Goal: Use online tool/utility: Utilize a website feature to perform a specific function

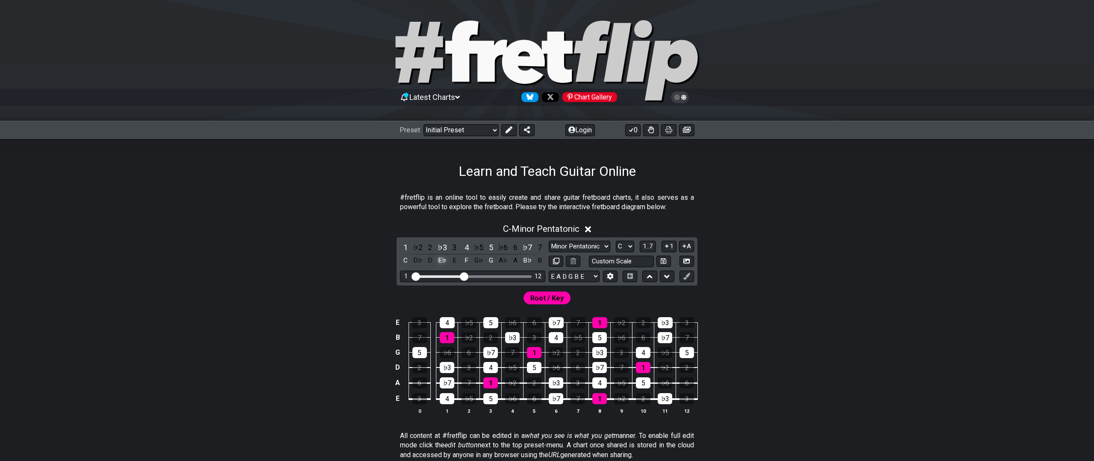
click at [443, 261] on div "E♭" at bounding box center [442, 261] width 11 height 12
click at [457, 258] on div "E" at bounding box center [454, 261] width 11 height 12
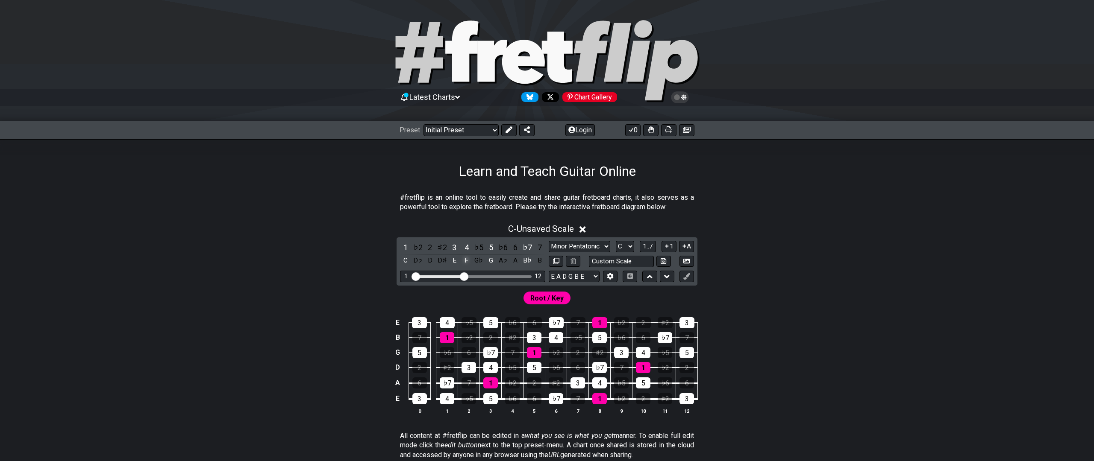
click at [469, 258] on div "F" at bounding box center [466, 261] width 11 height 12
click at [528, 260] on div "B♭" at bounding box center [527, 261] width 11 height 12
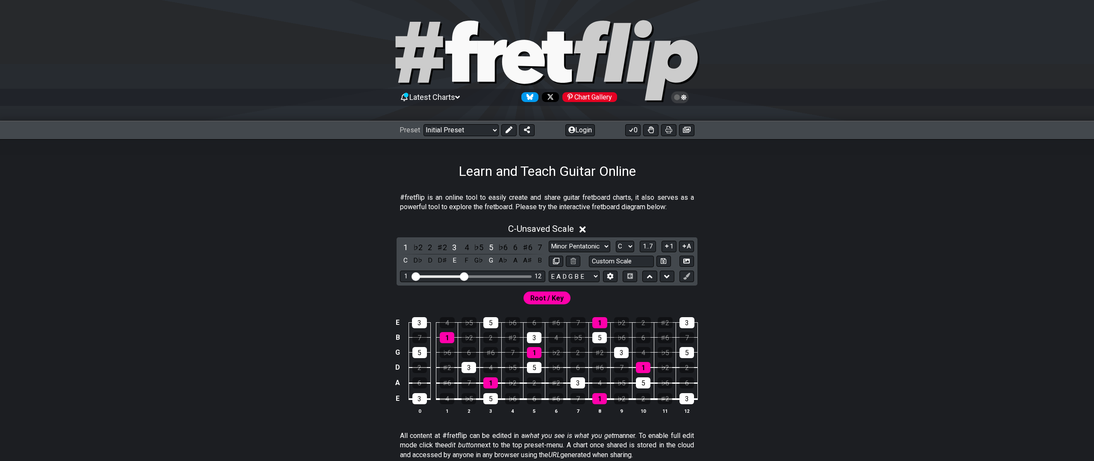
click at [488, 276] on div "Visible fret range" at bounding box center [473, 277] width 118 height 3
drag, startPoint x: 464, startPoint y: 276, endPoint x: 506, endPoint y: 277, distance: 41.9
click at [506, 276] on input "Visible fret range" at bounding box center [472, 276] width 121 height 0
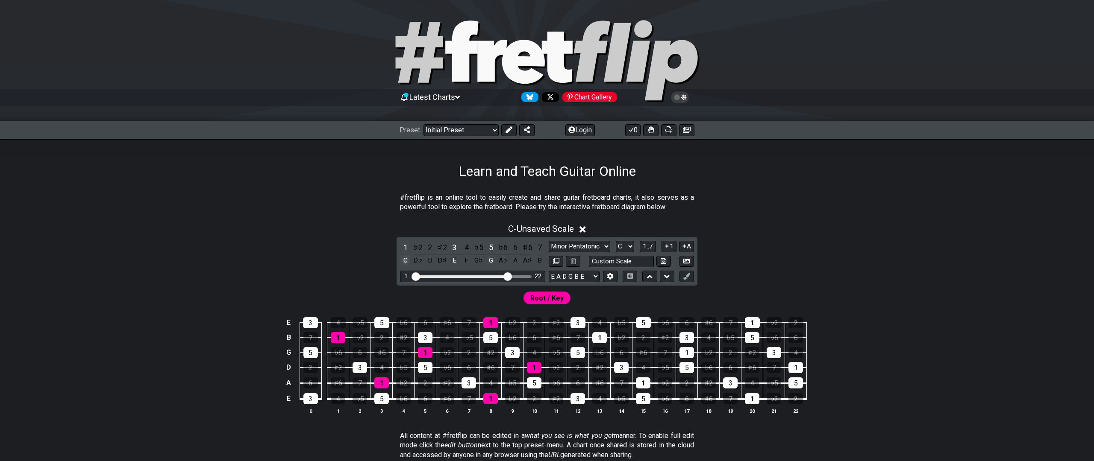
click at [406, 259] on div "C" at bounding box center [405, 261] width 11 height 12
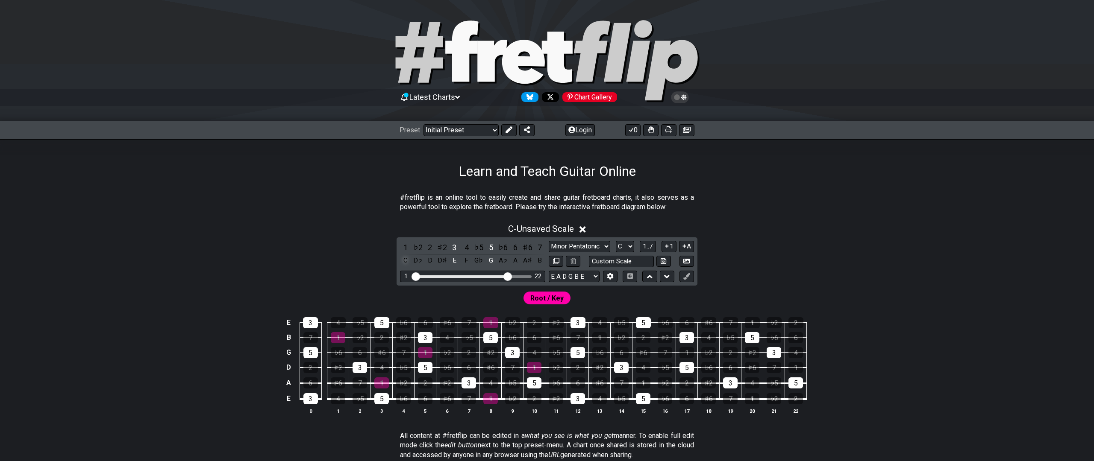
click at [406, 259] on div "C" at bounding box center [405, 261] width 11 height 12
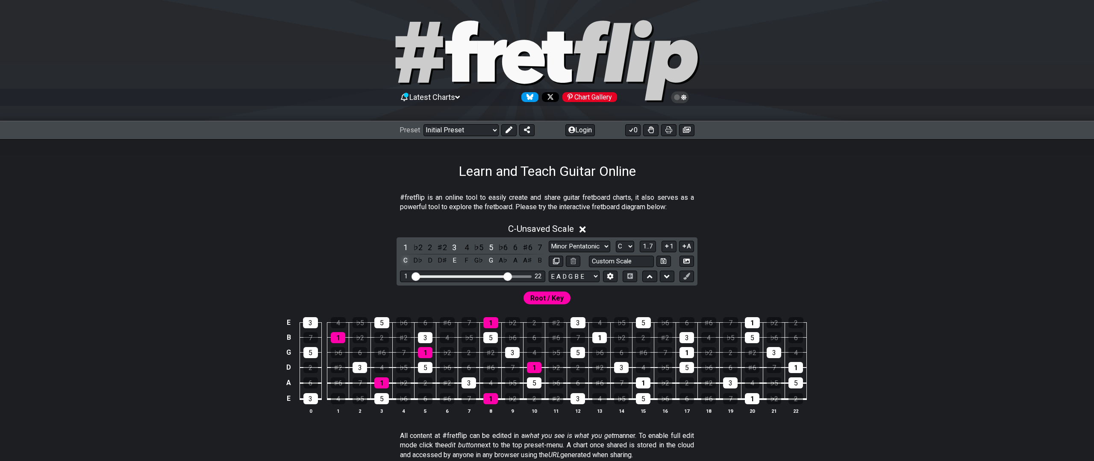
click at [406, 259] on div "C" at bounding box center [405, 261] width 11 height 12
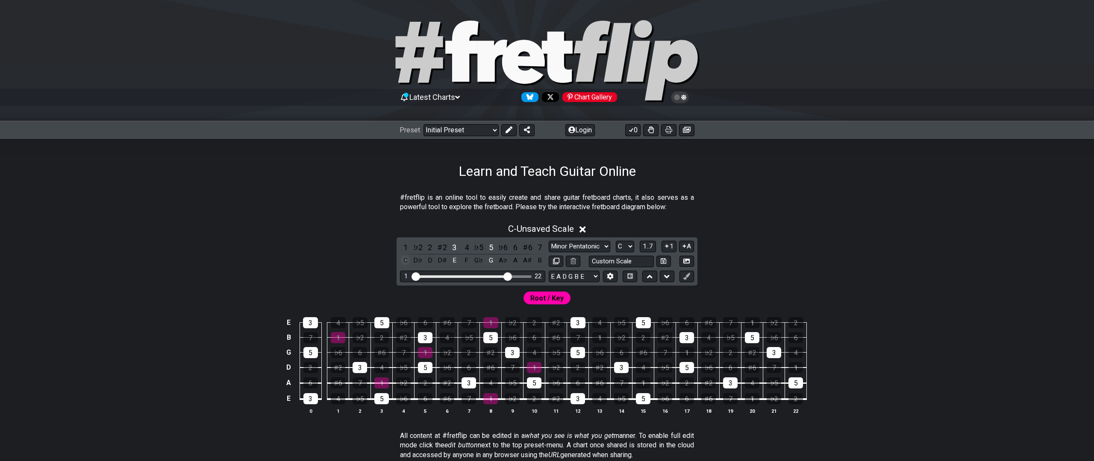
click at [406, 259] on div "C" at bounding box center [405, 261] width 11 height 12
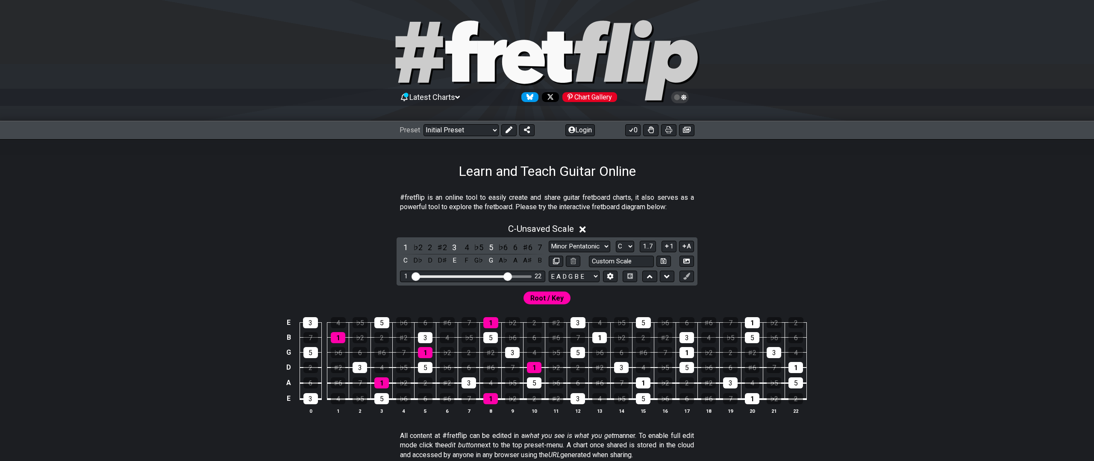
click at [553, 299] on span "Root / Key" at bounding box center [546, 298] width 33 height 12
click at [552, 299] on span "Root / Key" at bounding box center [546, 298] width 33 height 12
click at [600, 339] on div "1" at bounding box center [599, 337] width 15 height 11
click at [541, 300] on span "Root / Key" at bounding box center [546, 298] width 33 height 12
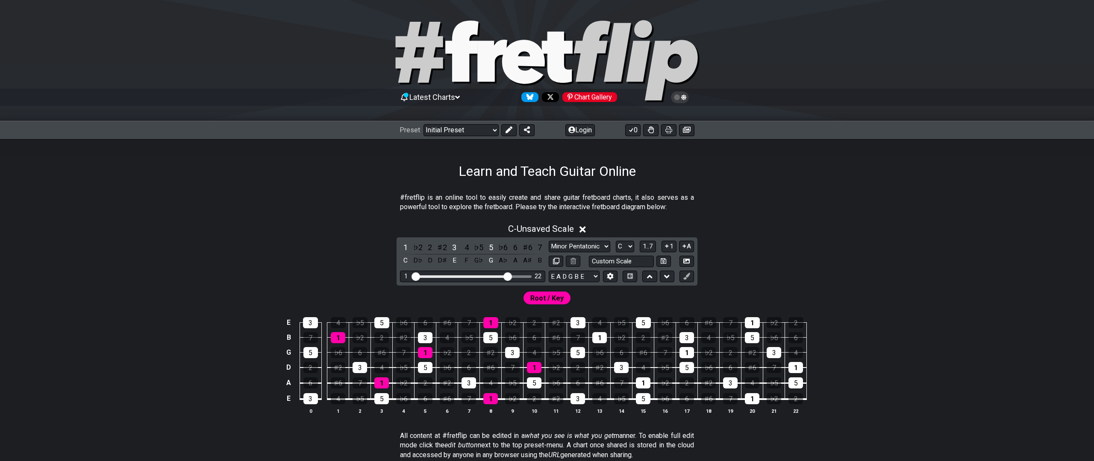
click at [541, 300] on span "Root / Key" at bounding box center [546, 298] width 33 height 12
click at [578, 132] on button "Login" at bounding box center [579, 130] width 29 height 12
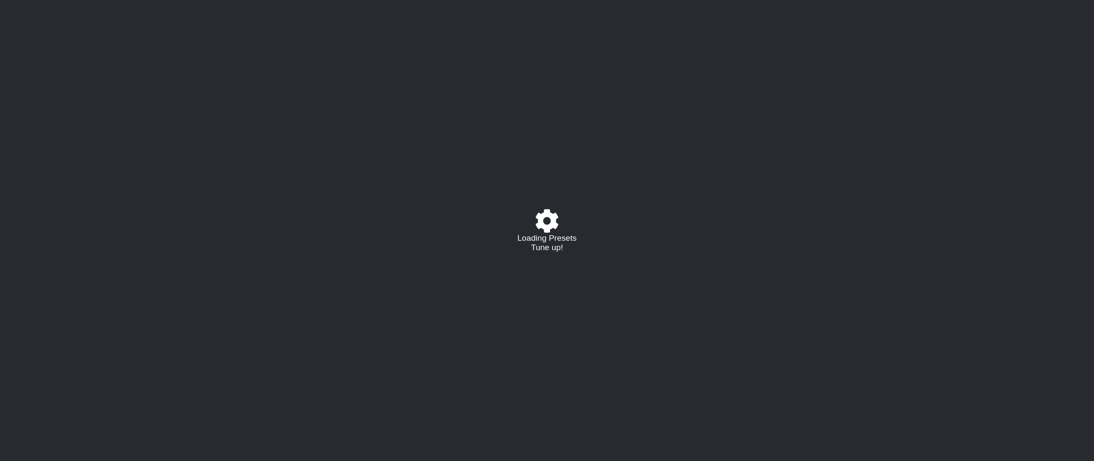
select select "C"
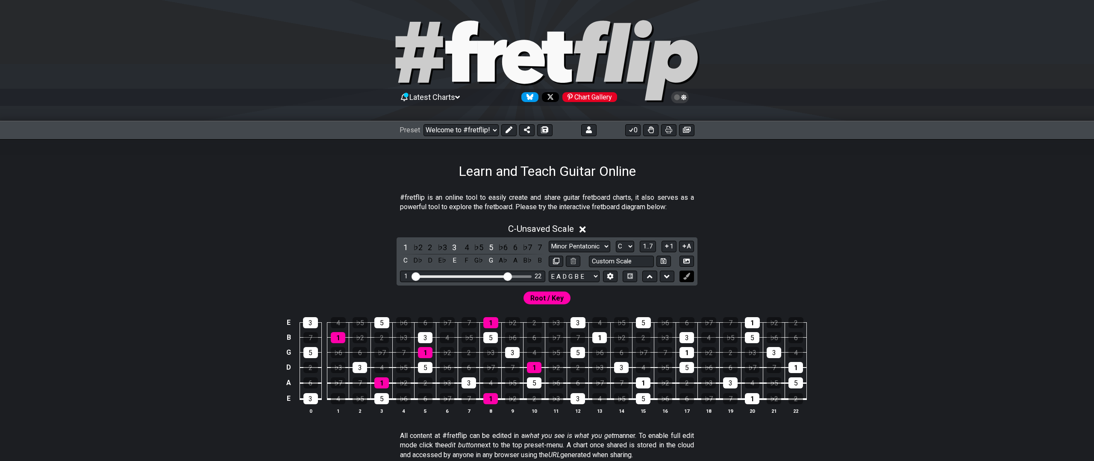
click at [685, 276] on icon at bounding box center [686, 276] width 6 height 6
click at [545, 299] on span "Root / Key" at bounding box center [546, 298] width 33 height 12
click at [546, 293] on span "Root / Key" at bounding box center [546, 298] width 33 height 12
click at [600, 336] on div "1" at bounding box center [599, 337] width 15 height 11
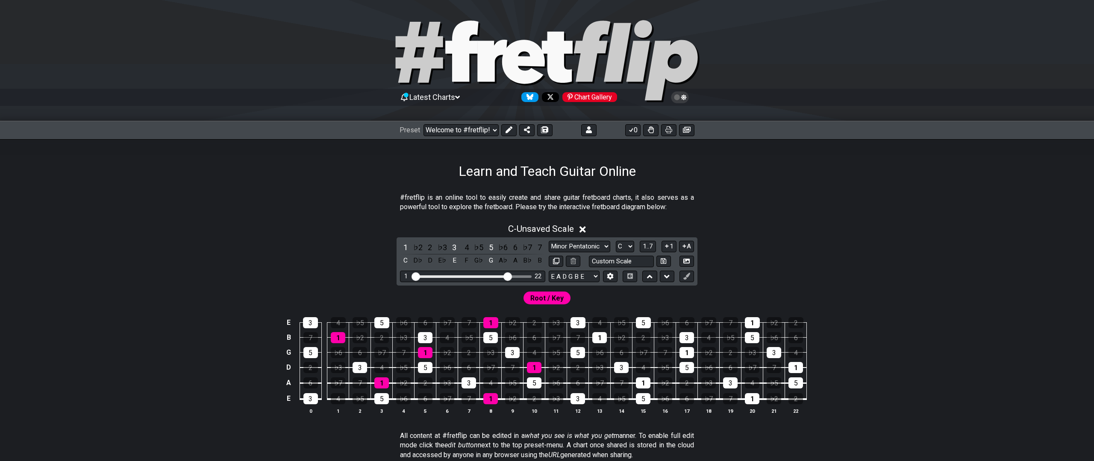
click at [541, 298] on span "Root / Key" at bounding box center [546, 298] width 33 height 12
click at [405, 262] on div "C" at bounding box center [405, 261] width 11 height 12
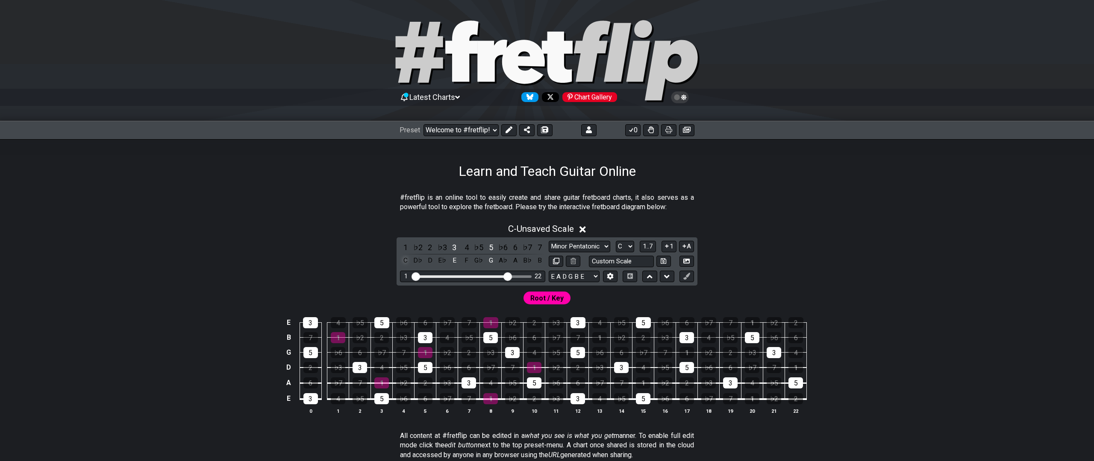
click at [405, 262] on div "C" at bounding box center [405, 261] width 11 height 12
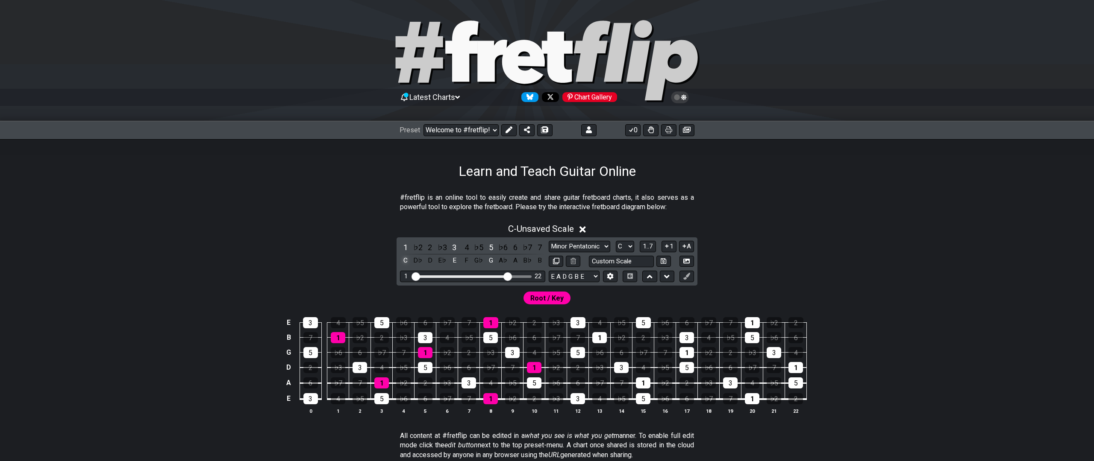
click at [405, 262] on div "C" at bounding box center [405, 261] width 11 height 12
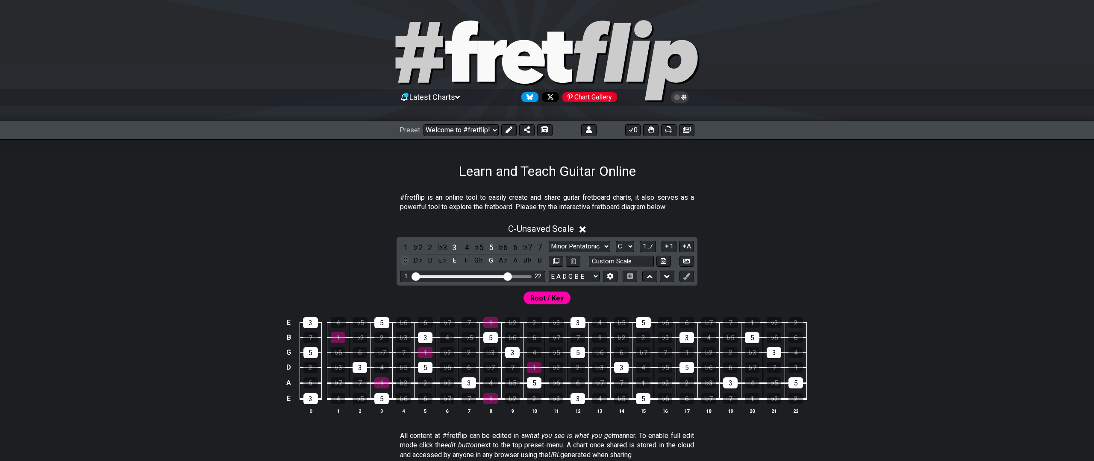
click at [405, 262] on div "C" at bounding box center [405, 261] width 11 height 12
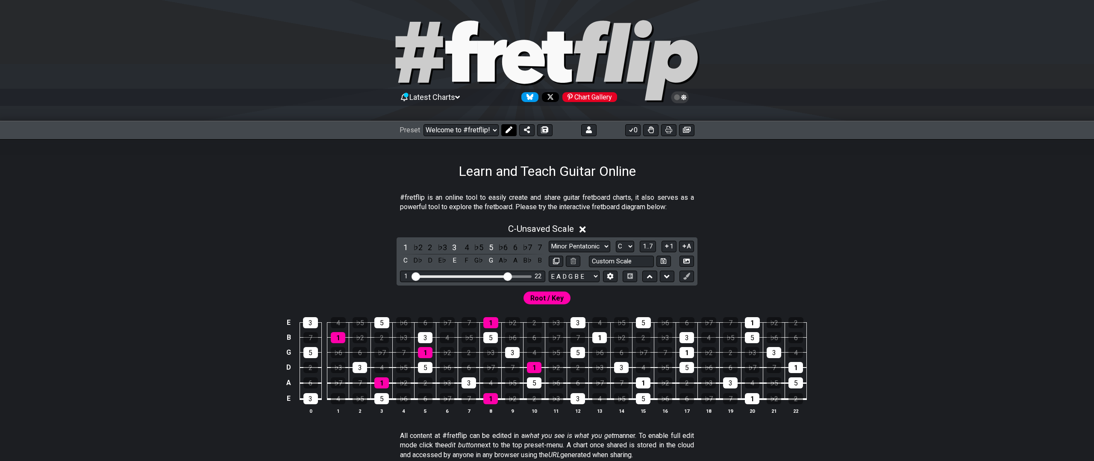
click at [506, 129] on icon at bounding box center [508, 129] width 7 height 7
click at [597, 337] on div "1" at bounding box center [599, 337] width 15 height 11
click at [538, 298] on span "Root / Key" at bounding box center [545, 298] width 33 height 12
click at [596, 337] on div "1" at bounding box center [599, 337] width 15 height 11
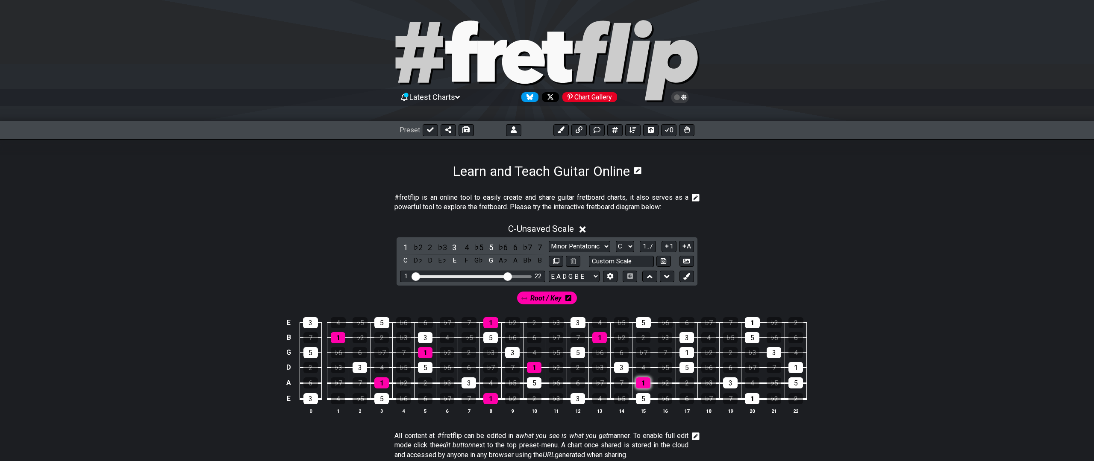
click at [646, 381] on div "1" at bounding box center [643, 383] width 15 height 11
click at [690, 352] on div "1" at bounding box center [686, 352] width 15 height 11
click at [753, 322] on div "1" at bounding box center [752, 322] width 15 height 11
click at [793, 365] on div "1" at bounding box center [795, 367] width 15 height 11
click at [752, 398] on div "1" at bounding box center [752, 398] width 15 height 11
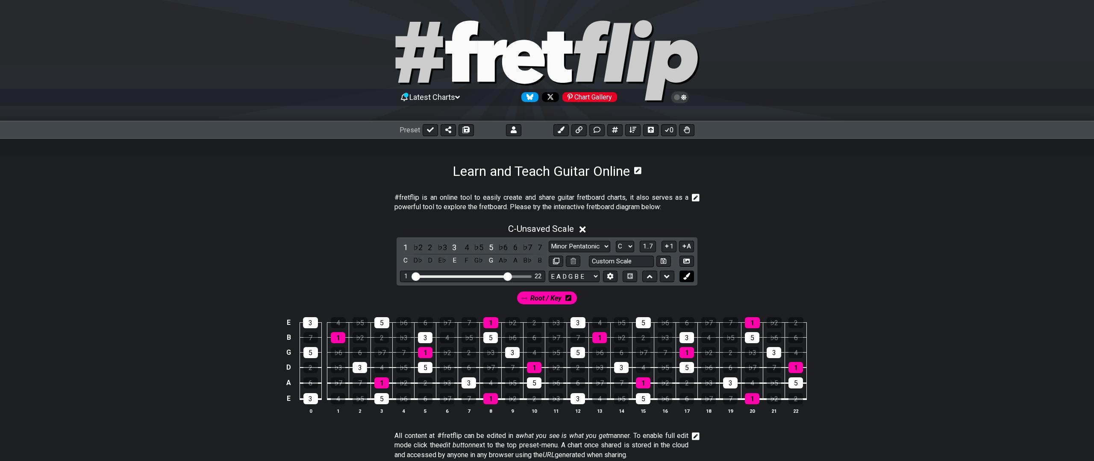
click at [687, 277] on icon at bounding box center [686, 276] width 6 height 6
click at [566, 298] on span "New Marker" at bounding box center [578, 298] width 36 height 12
click at [566, 298] on span "New Marker" at bounding box center [578, 298] width 40 height 12
click at [356, 366] on div "3" at bounding box center [359, 367] width 15 height 11
click at [309, 321] on div "3" at bounding box center [310, 322] width 15 height 11
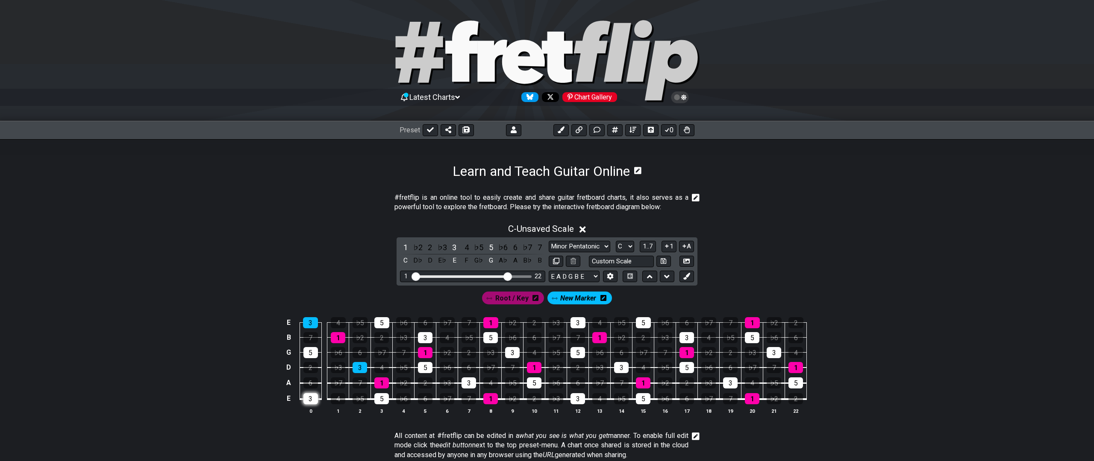
click at [308, 396] on div "3" at bounding box center [310, 398] width 15 height 11
click at [427, 335] on div "3" at bounding box center [425, 337] width 15 height 11
click at [471, 383] on div "3" at bounding box center [468, 383] width 15 height 11
click at [513, 352] on div "3" at bounding box center [512, 352] width 15 height 11
click at [574, 323] on div "3" at bounding box center [577, 322] width 15 height 11
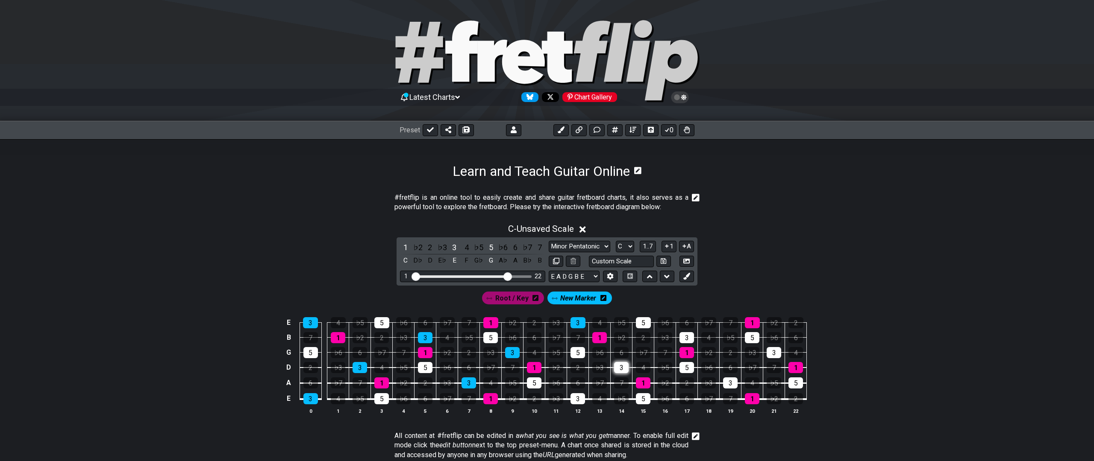
click at [621, 367] on div "3" at bounding box center [621, 367] width 15 height 11
click at [571, 398] on div "3" at bounding box center [577, 398] width 15 height 11
click at [734, 381] on div "3" at bounding box center [730, 383] width 15 height 11
click at [774, 353] on div "3" at bounding box center [773, 352] width 15 height 11
click at [684, 336] on div "3" at bounding box center [686, 337] width 15 height 11
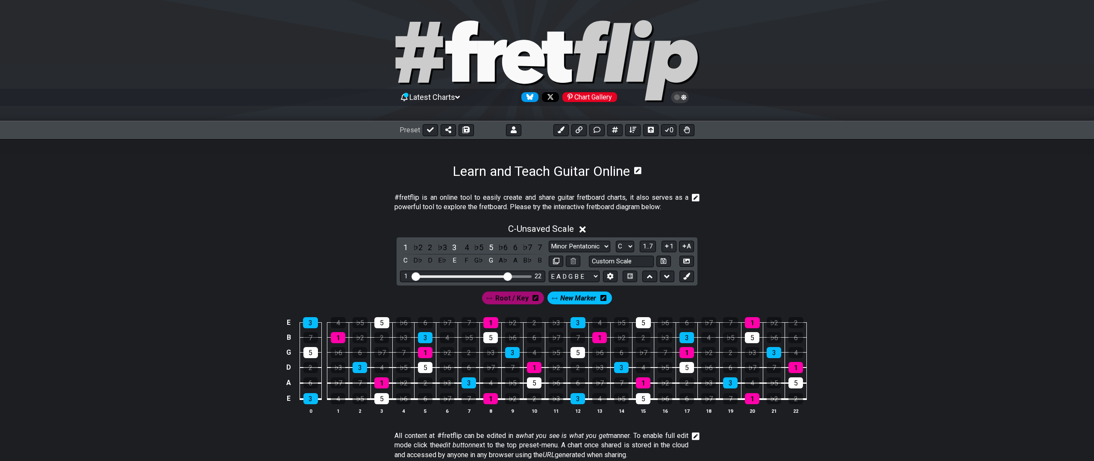
click at [603, 299] on icon at bounding box center [603, 298] width 6 height 6
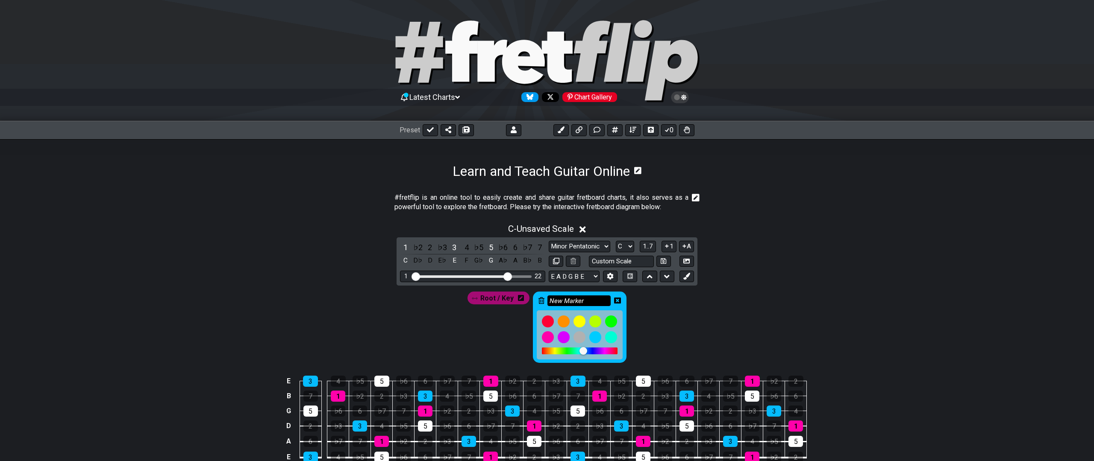
click at [594, 299] on input "New Marker" at bounding box center [578, 301] width 63 height 11
type input "3rds"
click at [616, 301] on icon at bounding box center [617, 300] width 7 height 7
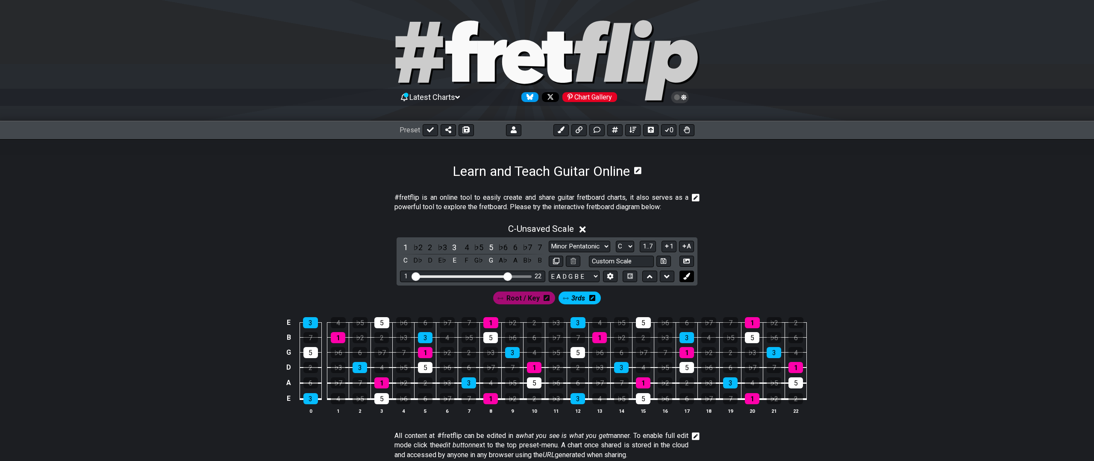
click at [686, 277] on icon at bounding box center [686, 276] width 6 height 6
click at [577, 352] on div "5" at bounding box center [577, 352] width 15 height 11
click at [528, 383] on div "5" at bounding box center [534, 383] width 15 height 11
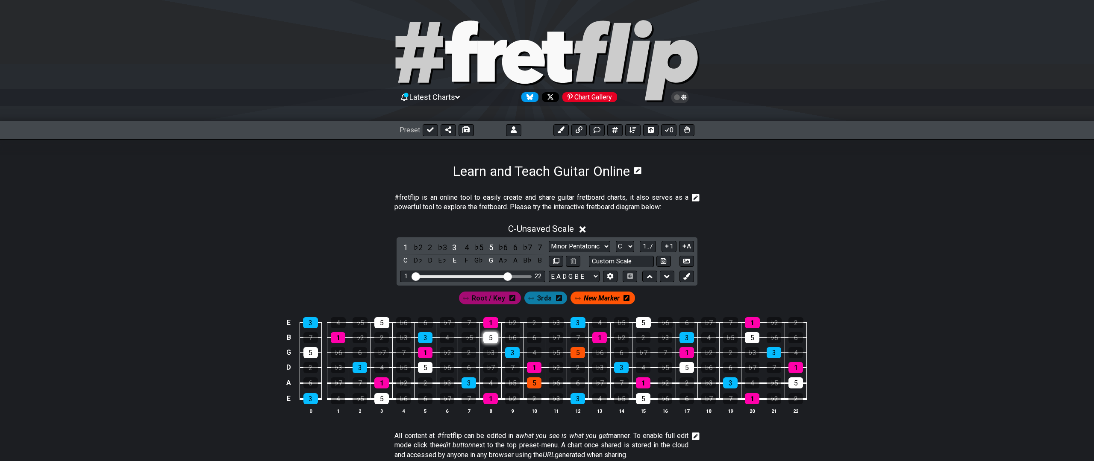
click at [490, 336] on div "5" at bounding box center [490, 337] width 15 height 11
click at [422, 367] on div "5" at bounding box center [425, 367] width 15 height 11
click at [381, 323] on div "5" at bounding box center [381, 322] width 15 height 11
click at [383, 398] on div "5" at bounding box center [381, 398] width 15 height 11
click at [306, 353] on div "5" at bounding box center [310, 352] width 15 height 11
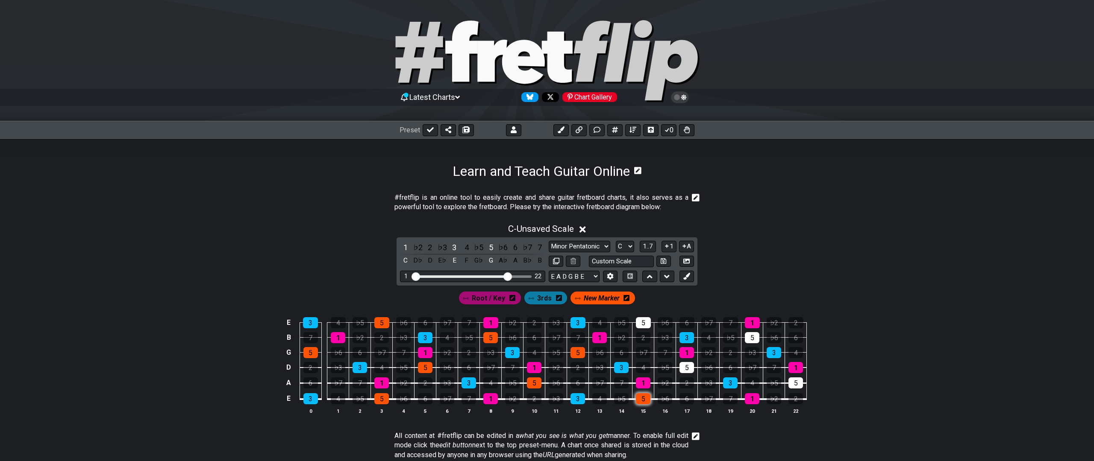
click at [643, 398] on div "5" at bounding box center [643, 398] width 15 height 11
click at [687, 366] on div "5" at bounding box center [686, 367] width 15 height 11
click at [757, 339] on div "5" at bounding box center [752, 337] width 15 height 11
click at [798, 384] on div "5" at bounding box center [795, 383] width 15 height 11
click at [642, 323] on div "5" at bounding box center [643, 322] width 15 height 11
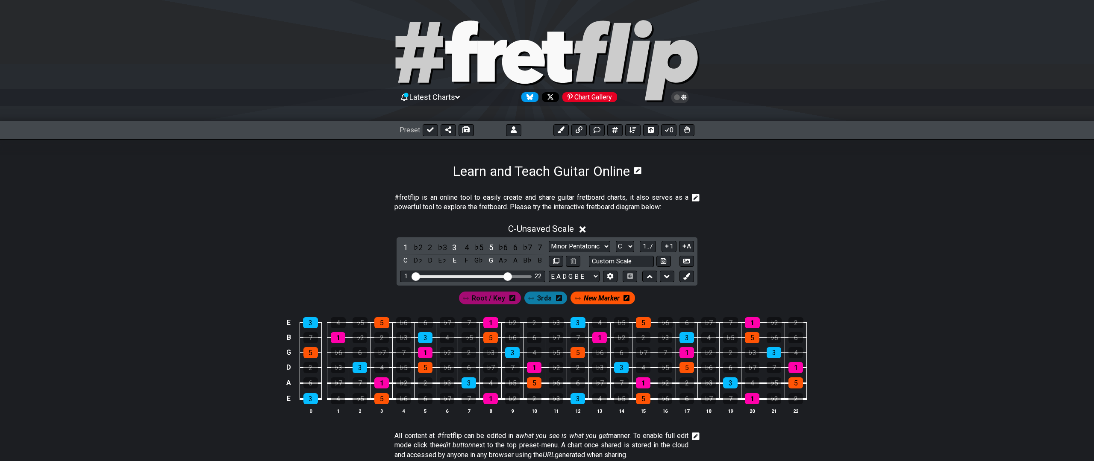
click at [626, 299] on icon at bounding box center [626, 298] width 6 height 6
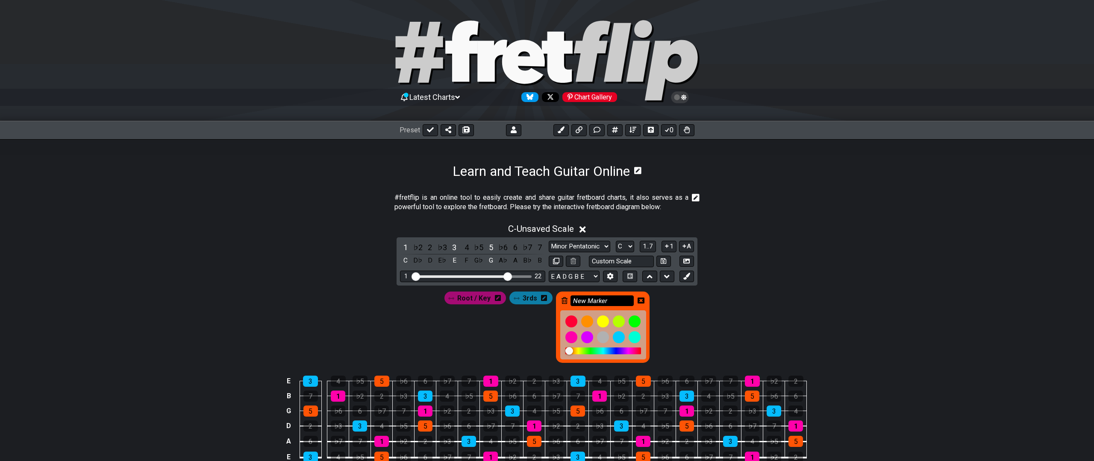
click at [603, 299] on input "New Marker" at bounding box center [601, 301] width 63 height 11
type input "5ths"
click at [638, 302] on icon at bounding box center [640, 300] width 7 height 7
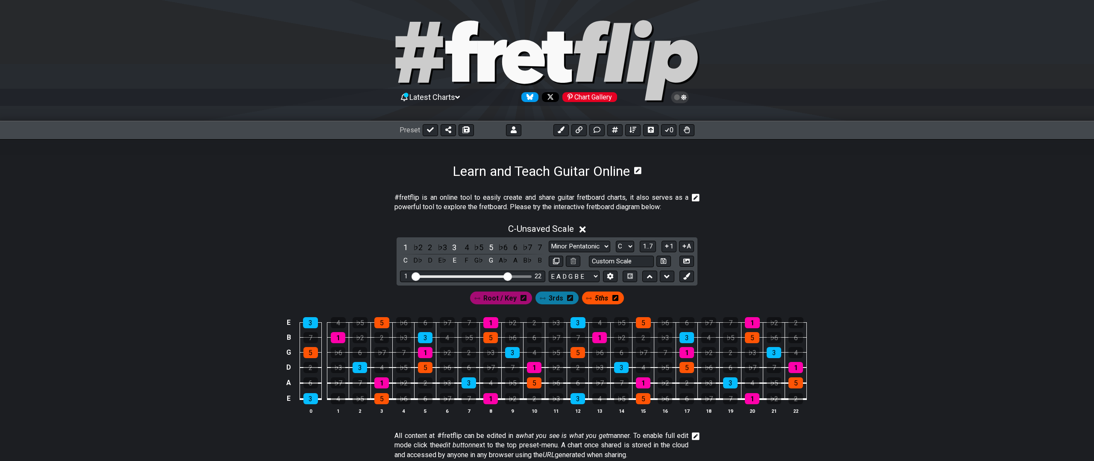
click at [727, 293] on div "Root / Key 3rds 5ths" at bounding box center [547, 296] width 666 height 21
click at [429, 133] on icon at bounding box center [430, 129] width 7 height 7
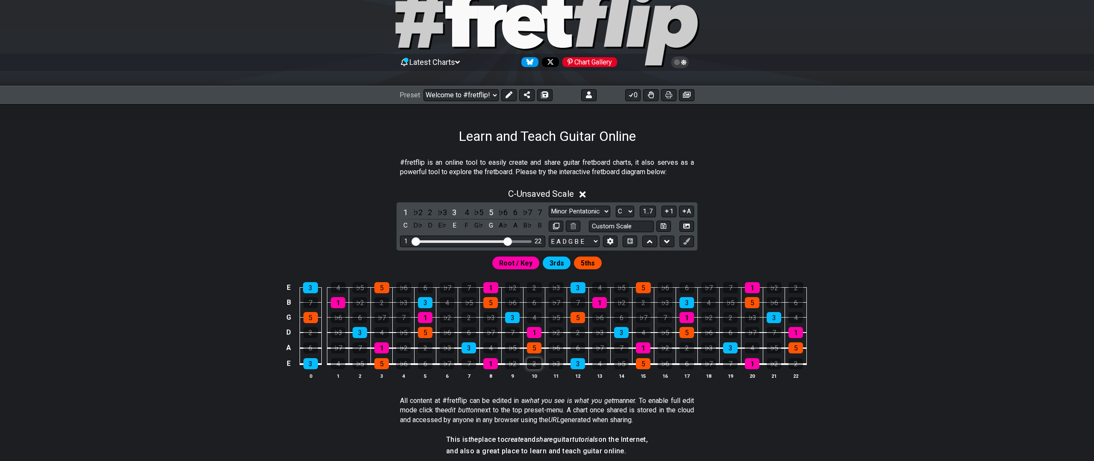
scroll to position [28, 0]
